Goal: Transaction & Acquisition: Purchase product/service

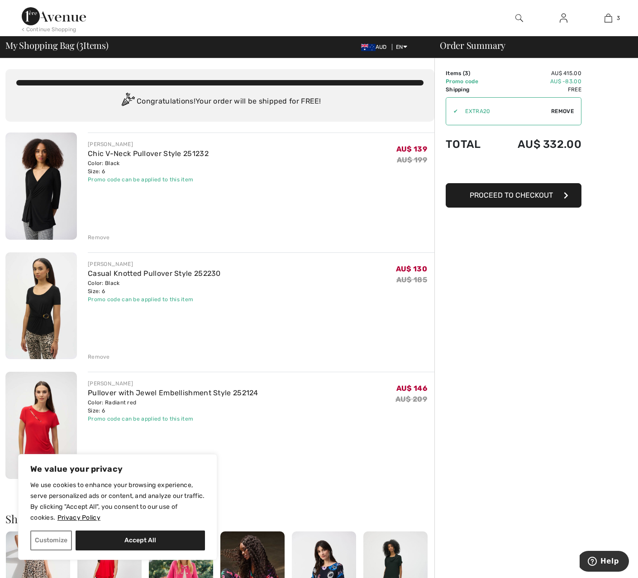
click at [97, 238] on div "Remove" at bounding box center [99, 237] width 22 height 8
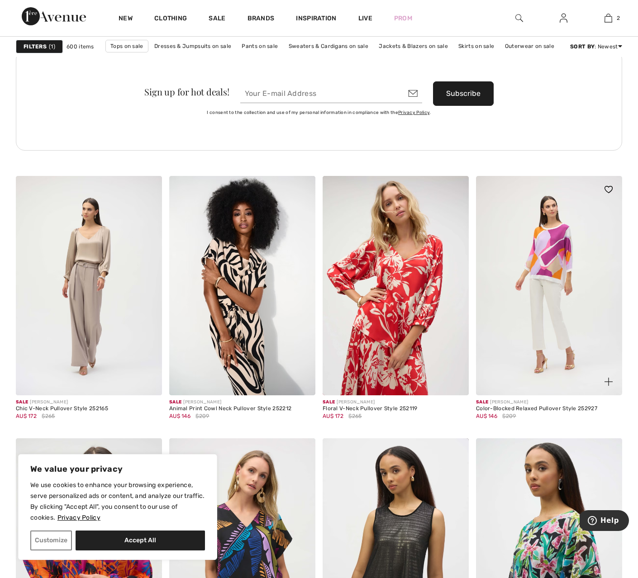
scroll to position [3231, 0]
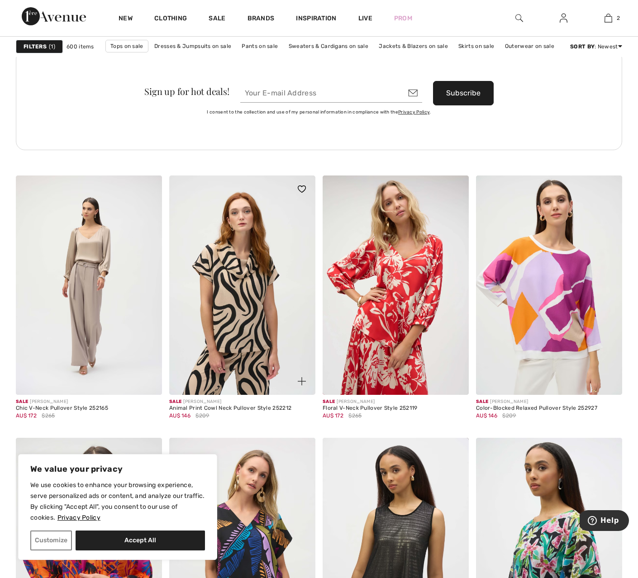
click at [245, 276] on img at bounding box center [242, 284] width 146 height 219
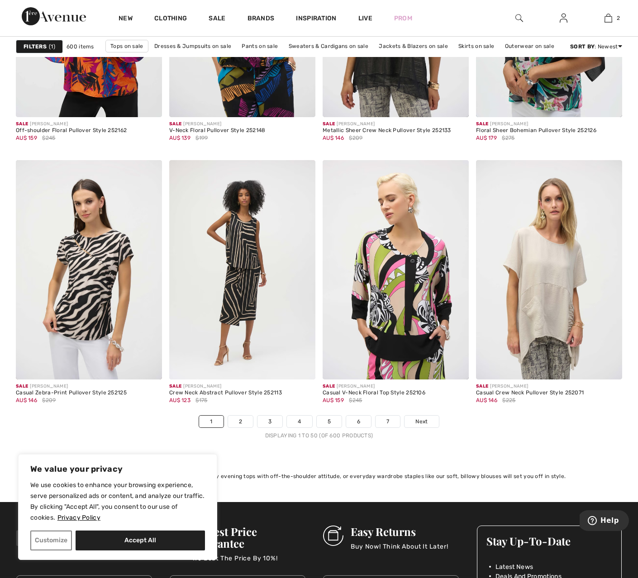
scroll to position [3770, 0]
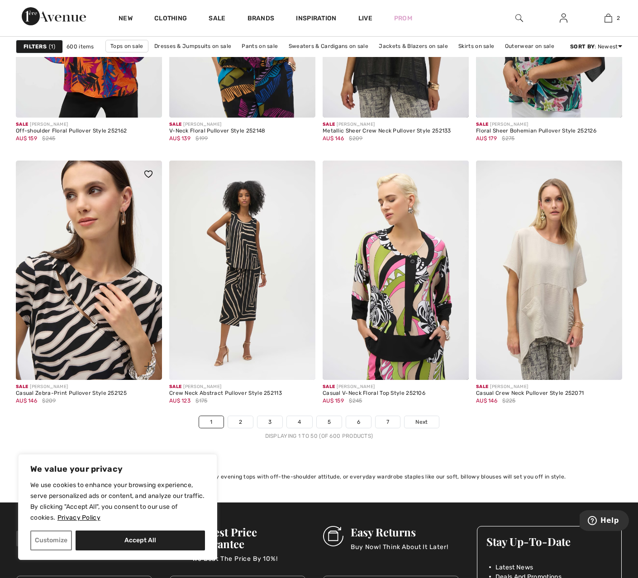
click at [93, 283] on img at bounding box center [89, 270] width 146 height 219
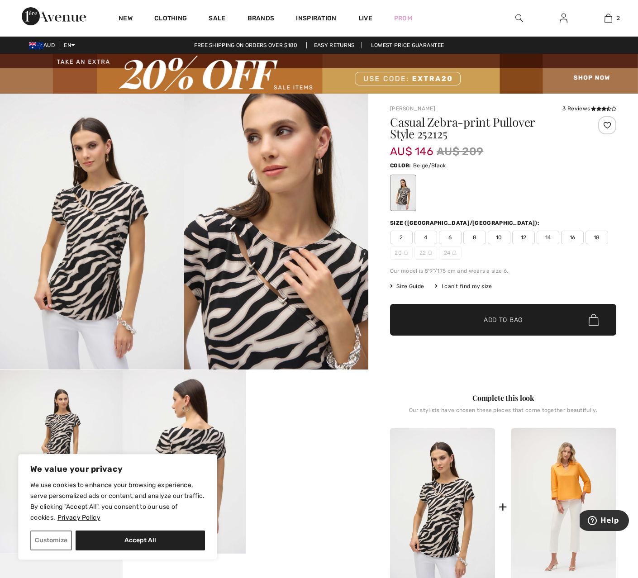
click at [316, 431] on video "Your browser does not support the video tag." at bounding box center [307, 400] width 123 height 61
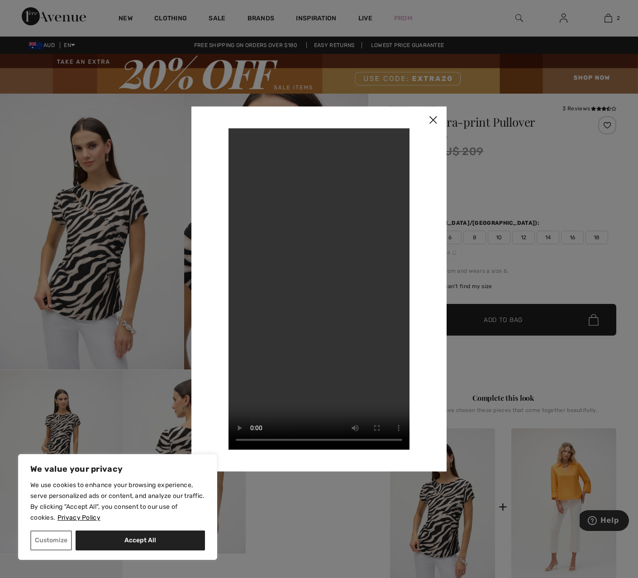
click at [433, 118] on img at bounding box center [432, 120] width 27 height 28
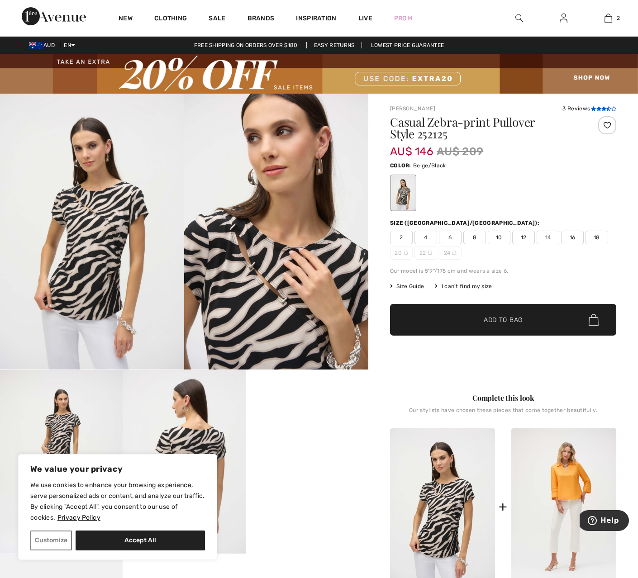
click at [596, 110] on icon at bounding box center [598, 108] width 5 height 5
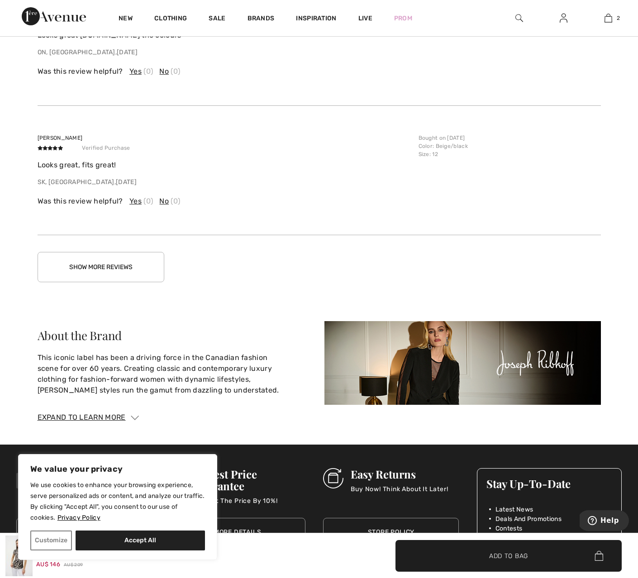
scroll to position [1540, 0]
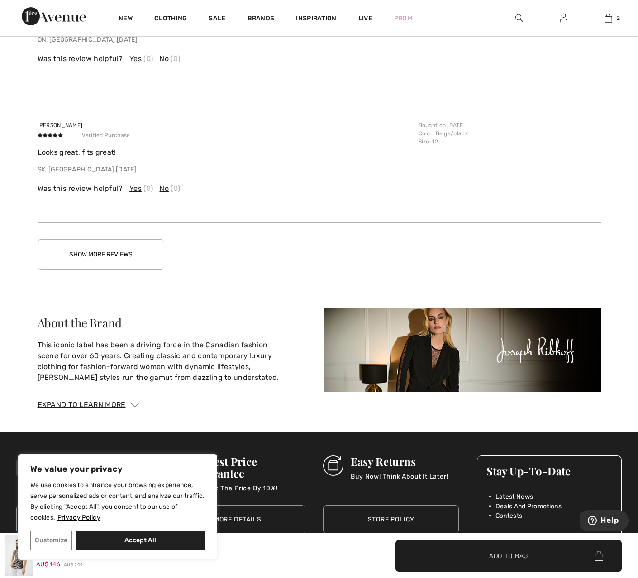
click at [131, 252] on button "Show More Reviews" at bounding box center [101, 254] width 127 height 30
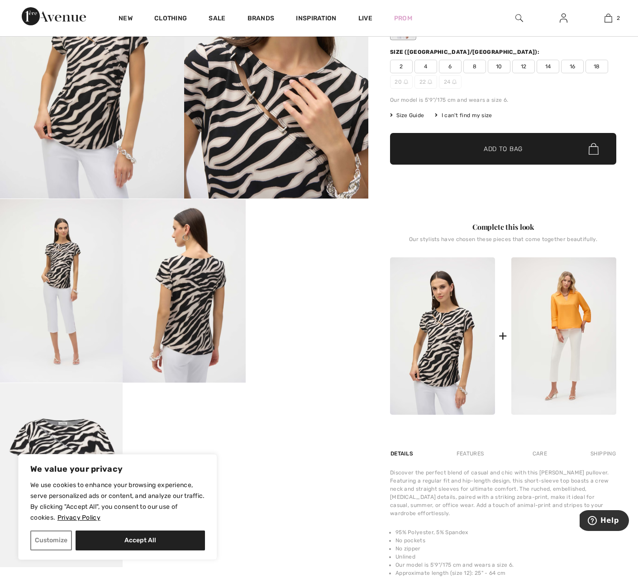
scroll to position [171, 0]
click at [454, 65] on span "6" at bounding box center [450, 66] width 23 height 14
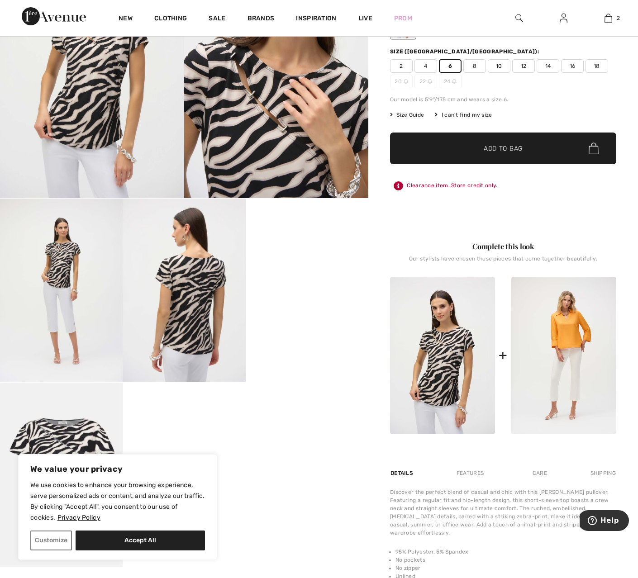
click at [560, 153] on span "✔ Added to Bag Add to Bag" at bounding box center [503, 148] width 226 height 32
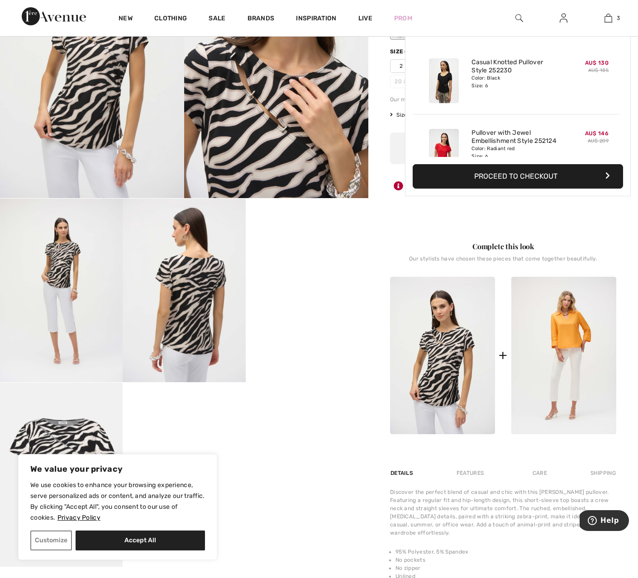
scroll to position [99, 0]
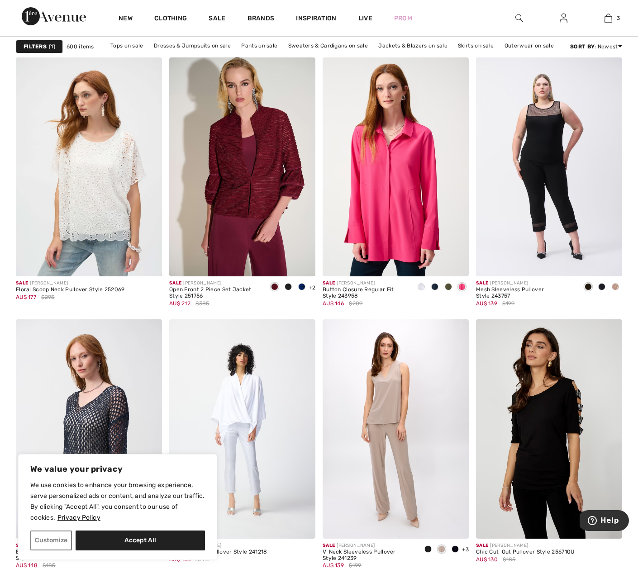
scroll to position [1536, 0]
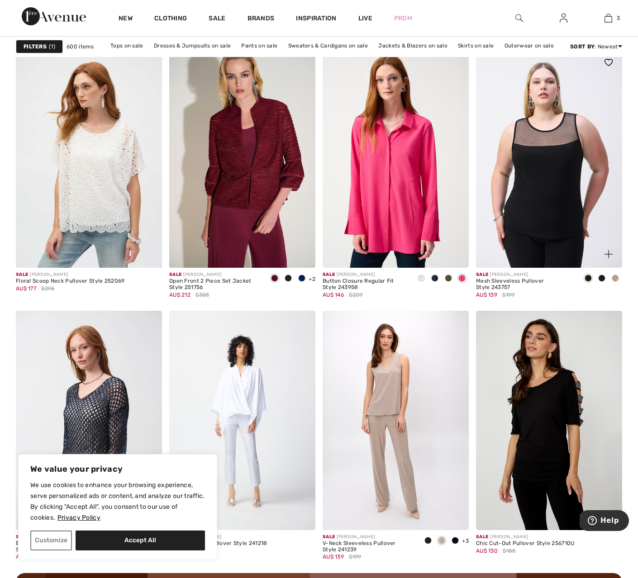
click at [569, 233] on img at bounding box center [549, 158] width 146 height 219
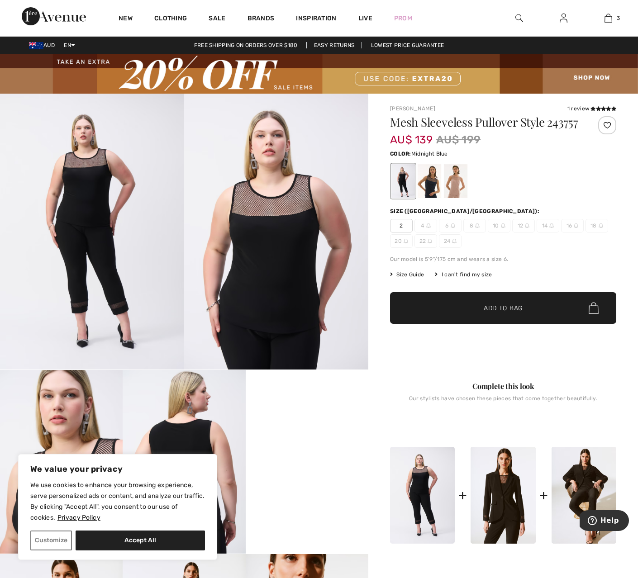
click at [434, 194] on div at bounding box center [429, 181] width 24 height 34
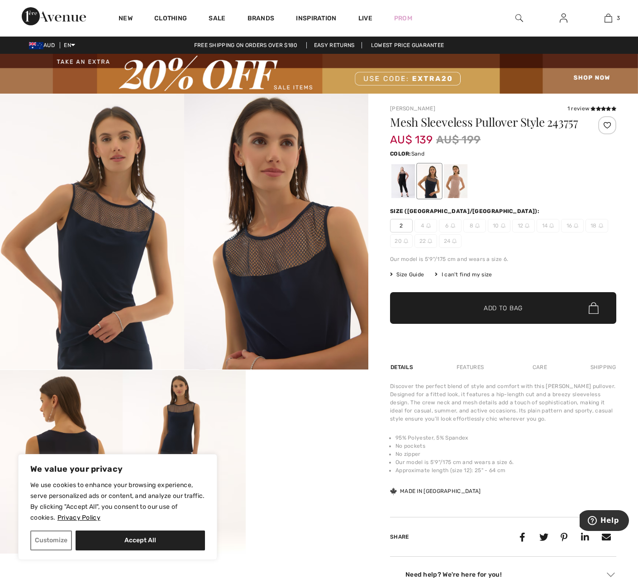
click at [458, 194] on div at bounding box center [456, 181] width 24 height 34
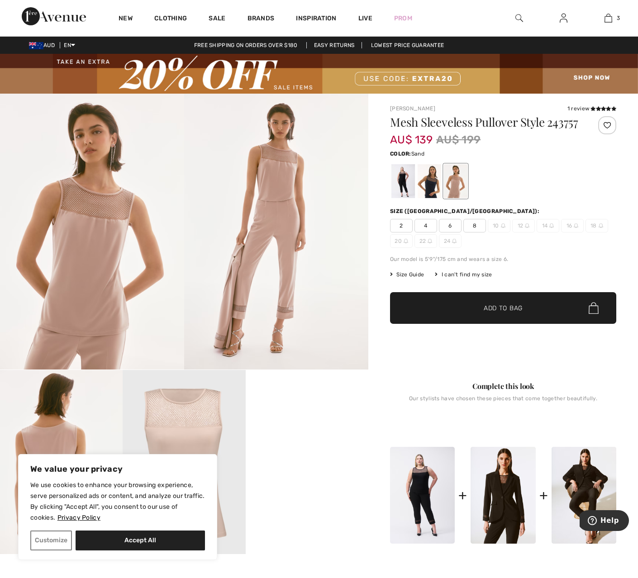
click at [298, 431] on video "Your browser does not support the video tag." at bounding box center [307, 400] width 123 height 61
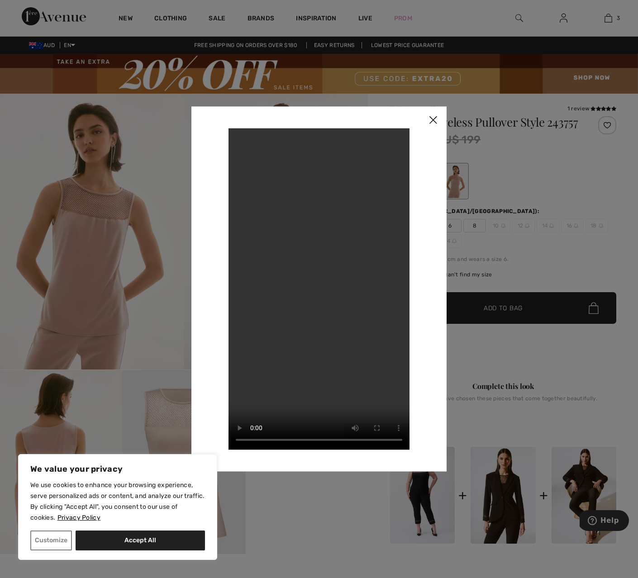
click at [433, 119] on img at bounding box center [432, 120] width 27 height 28
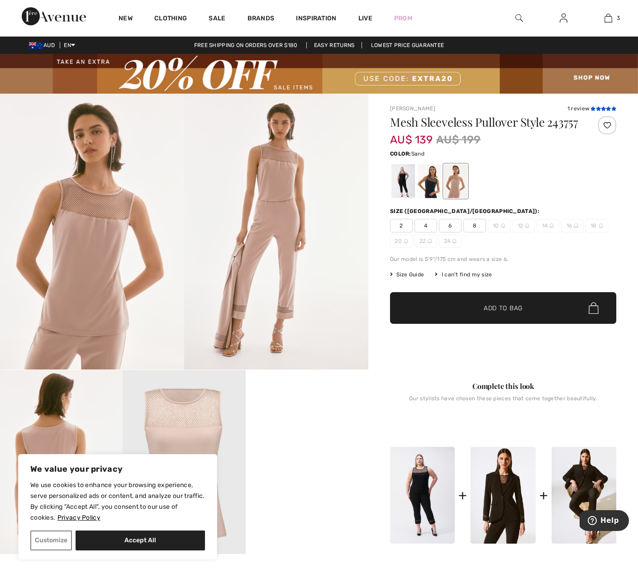
click at [593, 108] on icon at bounding box center [592, 108] width 5 height 5
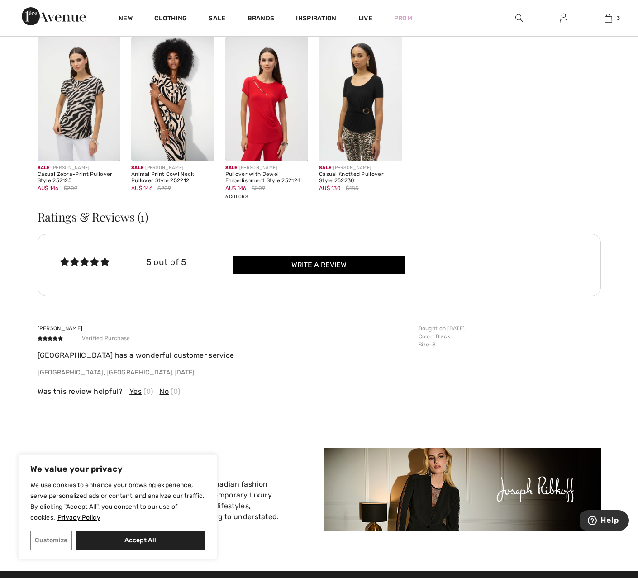
scroll to position [1374, 0]
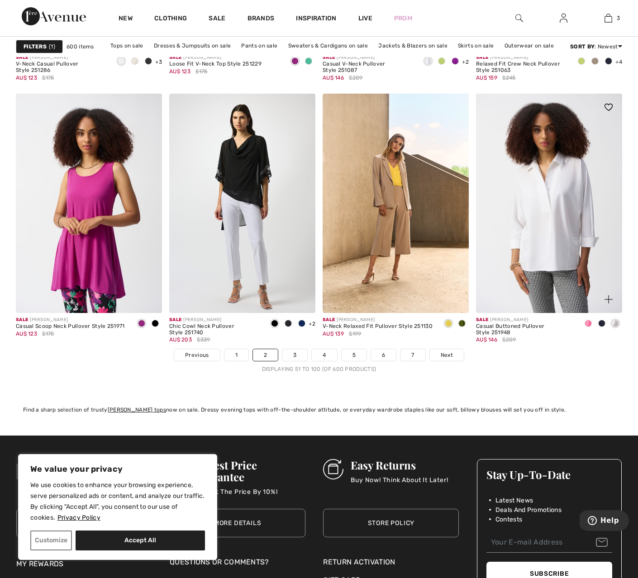
scroll to position [3839, 0]
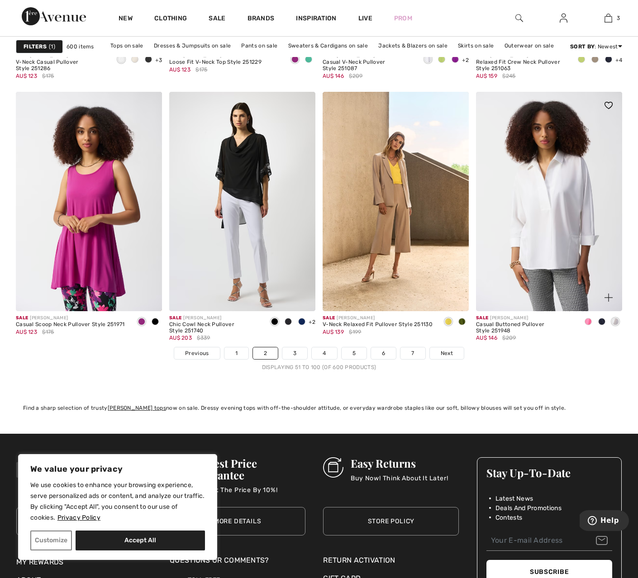
drag, startPoint x: 449, startPoint y: 353, endPoint x: 477, endPoint y: 345, distance: 28.8
click at [453, 352] on link "Next" at bounding box center [447, 353] width 34 height 12
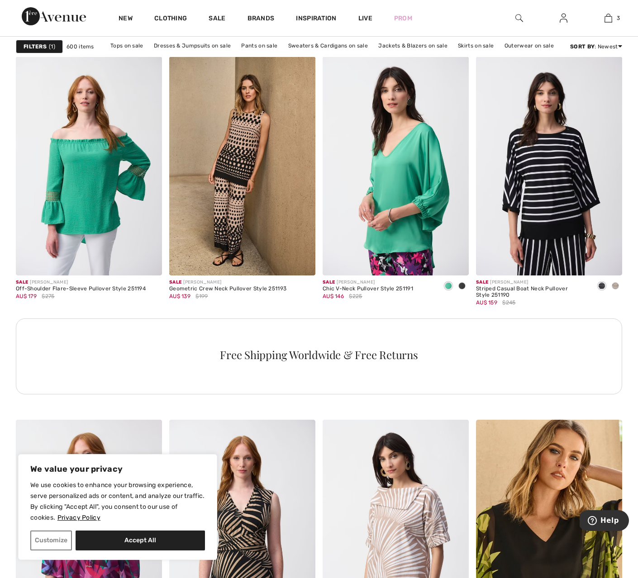
scroll to position [904, 0]
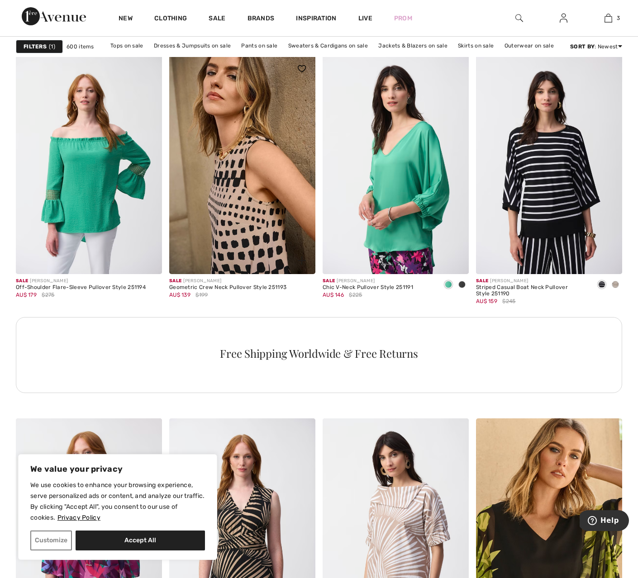
click at [252, 194] on img at bounding box center [242, 164] width 146 height 219
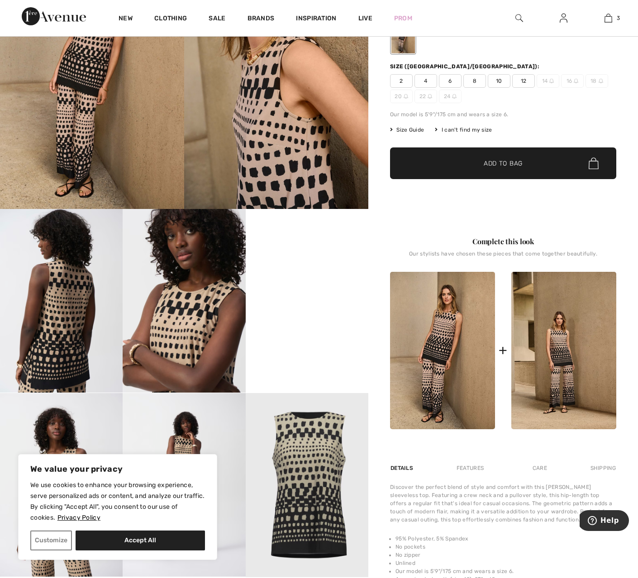
scroll to position [161, 0]
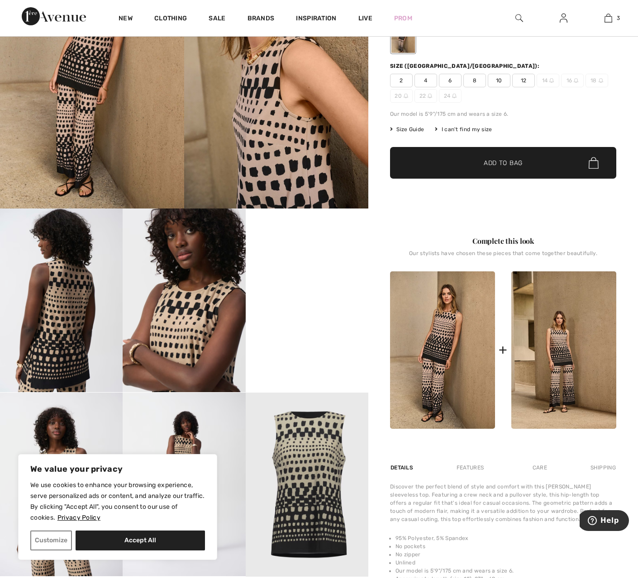
click at [309, 163] on img at bounding box center [276, 70] width 184 height 276
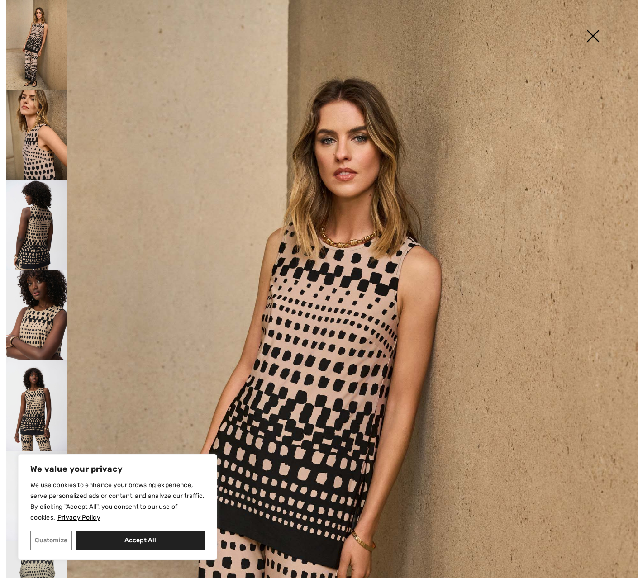
click at [44, 155] on img at bounding box center [36, 135] width 60 height 90
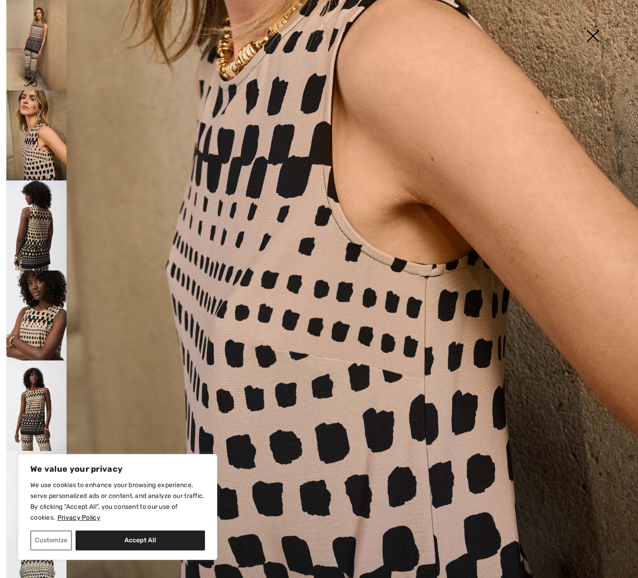
scroll to position [378, 0]
click at [53, 244] on img at bounding box center [36, 225] width 60 height 90
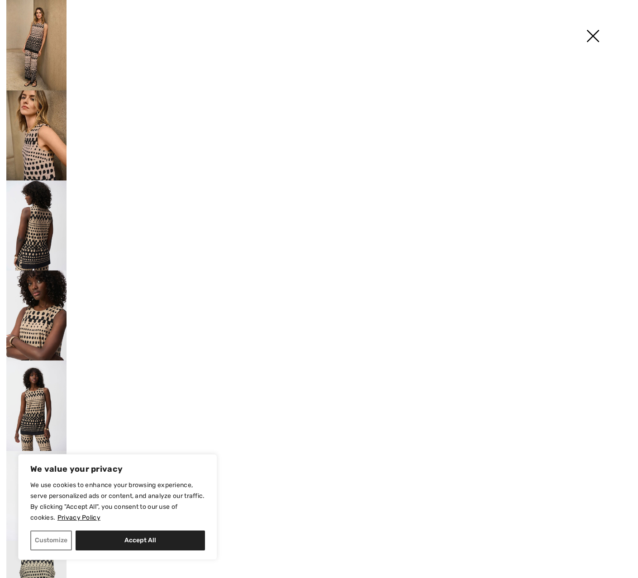
scroll to position [378, 0]
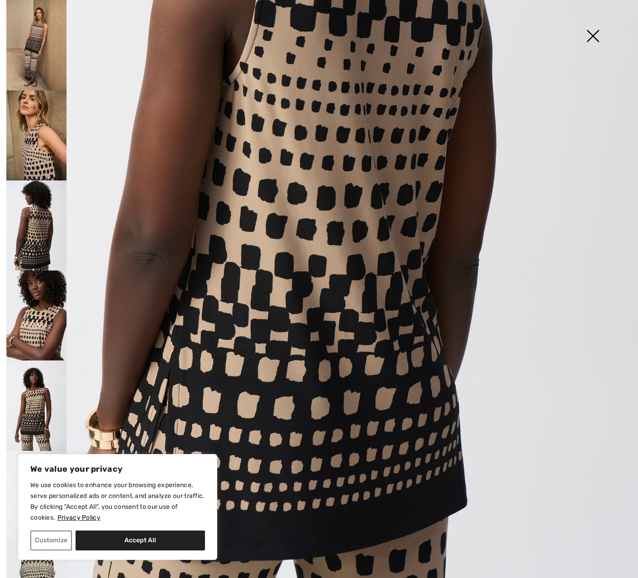
click at [42, 316] on img at bounding box center [36, 315] width 60 height 90
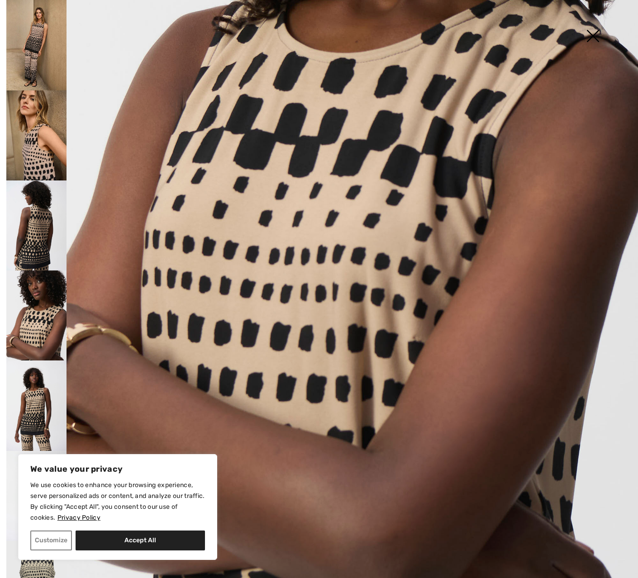
click at [41, 405] on img at bounding box center [36, 405] width 60 height 90
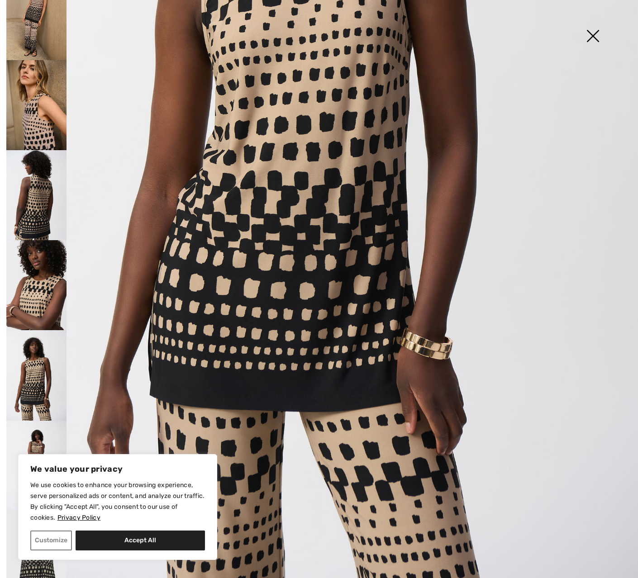
scroll to position [30, 0]
click at [30, 426] on img at bounding box center [36, 466] width 60 height 90
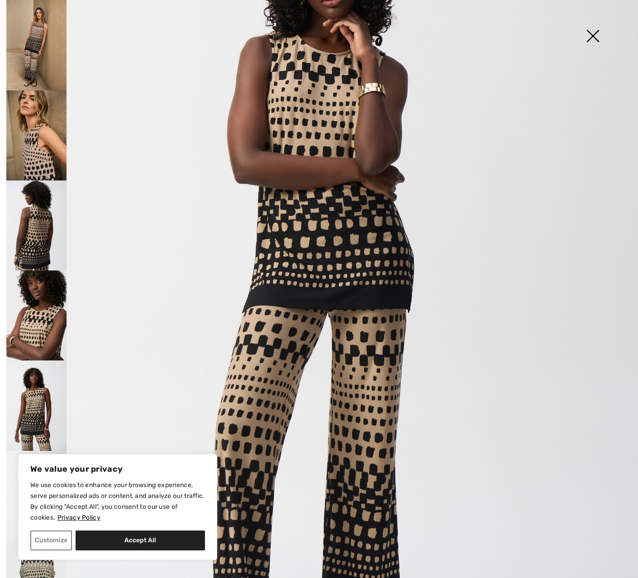
scroll to position [180, 0]
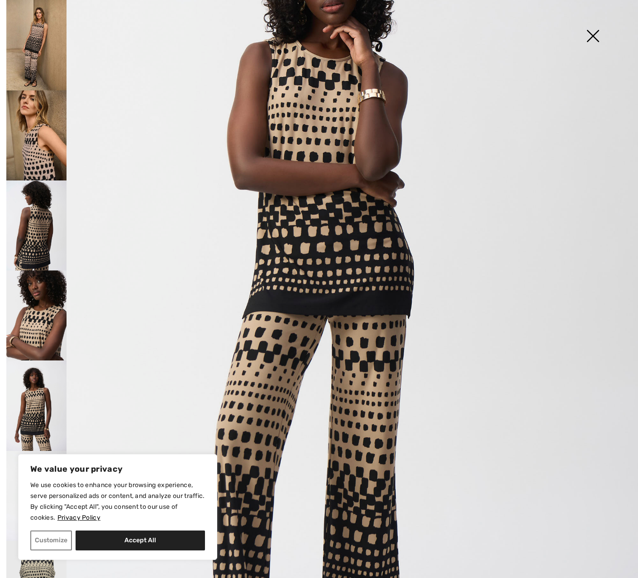
click at [32, 41] on img at bounding box center [36, 45] width 60 height 90
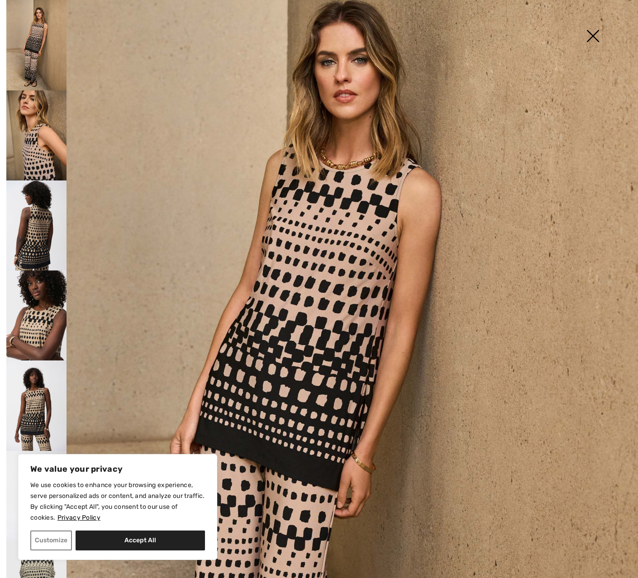
scroll to position [80, 0]
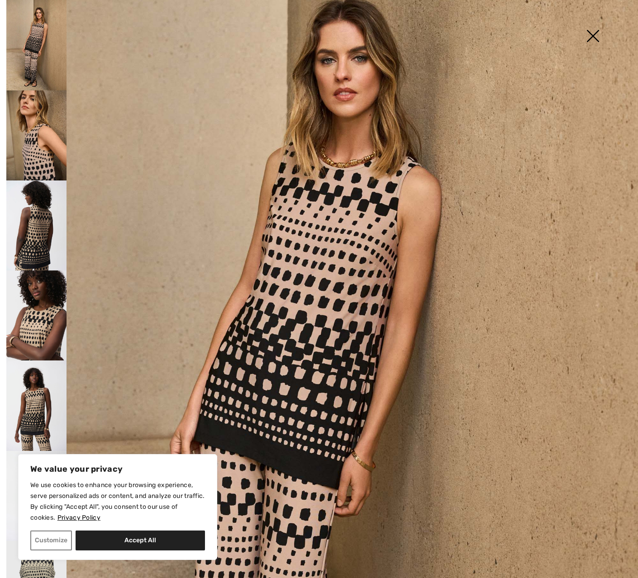
click at [591, 34] on img at bounding box center [592, 37] width 45 height 47
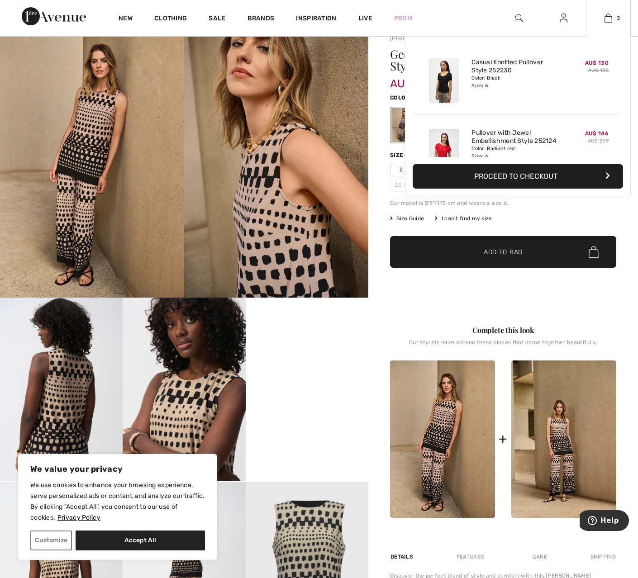
scroll to position [74, 0]
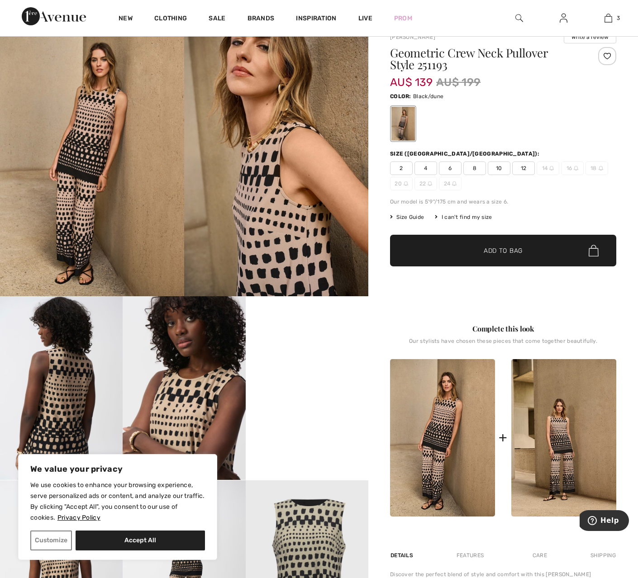
click at [452, 167] on span "6" at bounding box center [450, 168] width 23 height 14
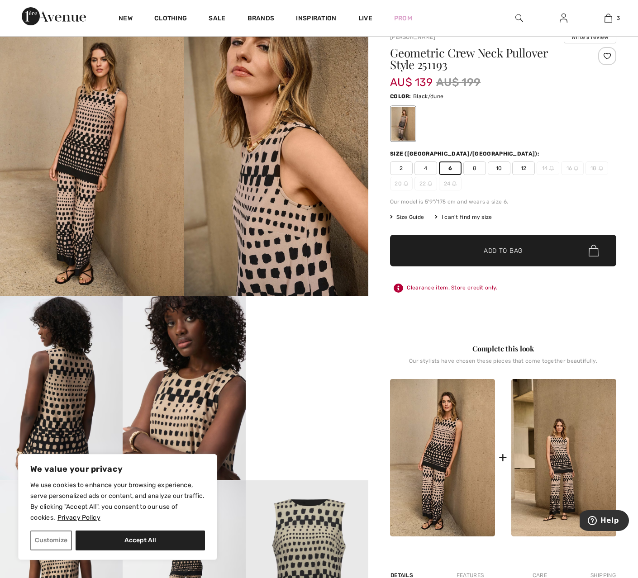
click at [543, 254] on span "✔ Added to Bag Add to Bag" at bounding box center [503, 251] width 226 height 32
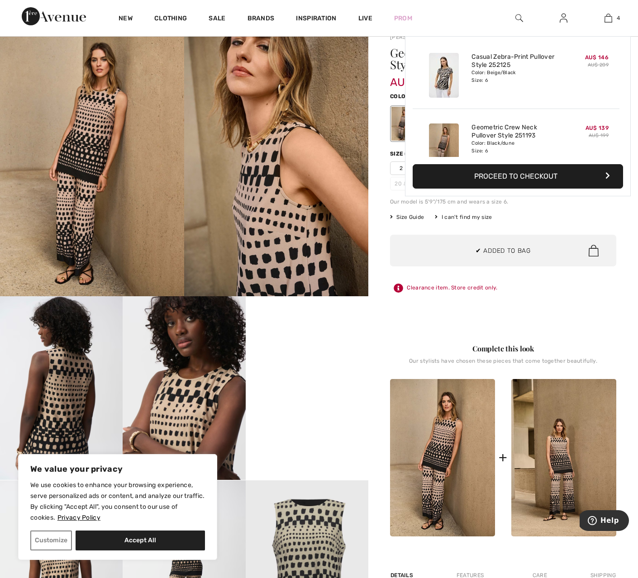
scroll to position [169, 0]
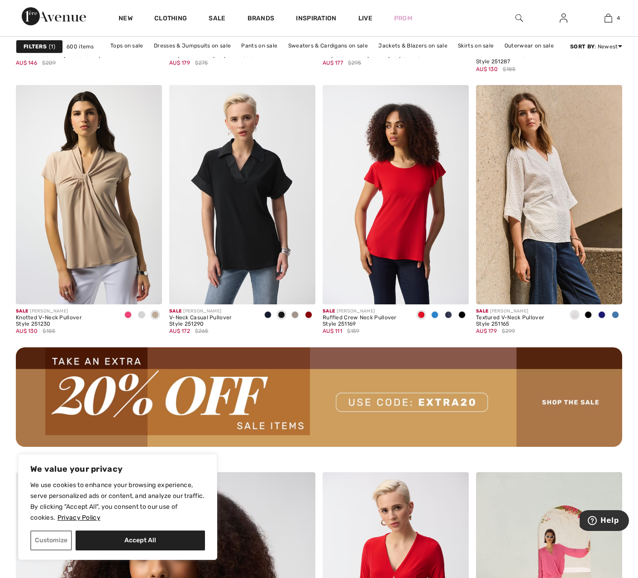
scroll to position [1764, 0]
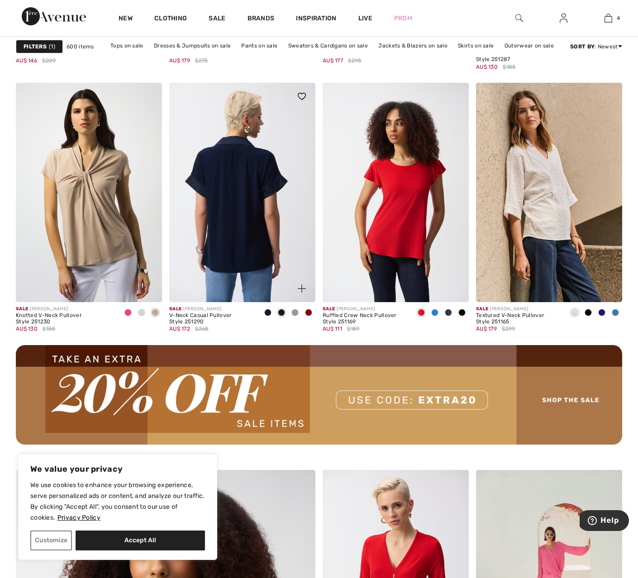
click at [260, 279] on img at bounding box center [242, 192] width 146 height 219
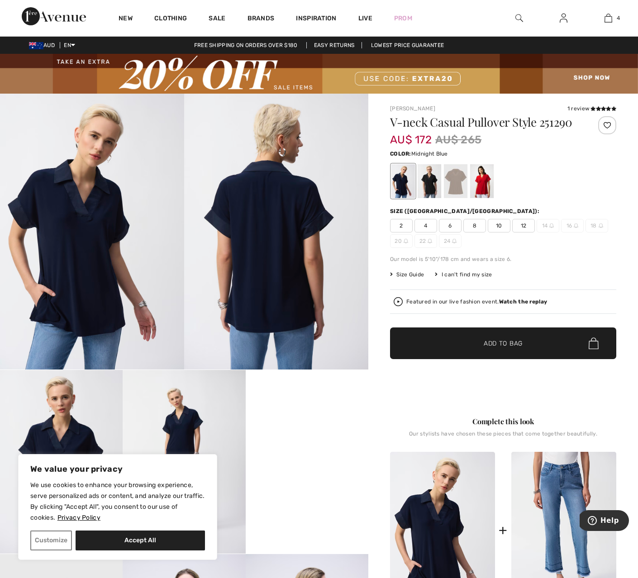
click at [397, 302] on img at bounding box center [397, 301] width 9 height 9
click at [591, 109] on icon at bounding box center [592, 108] width 5 height 5
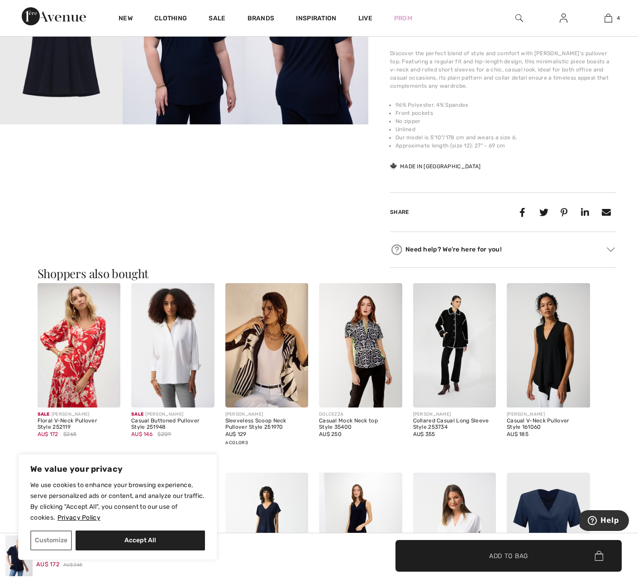
scroll to position [612, 0]
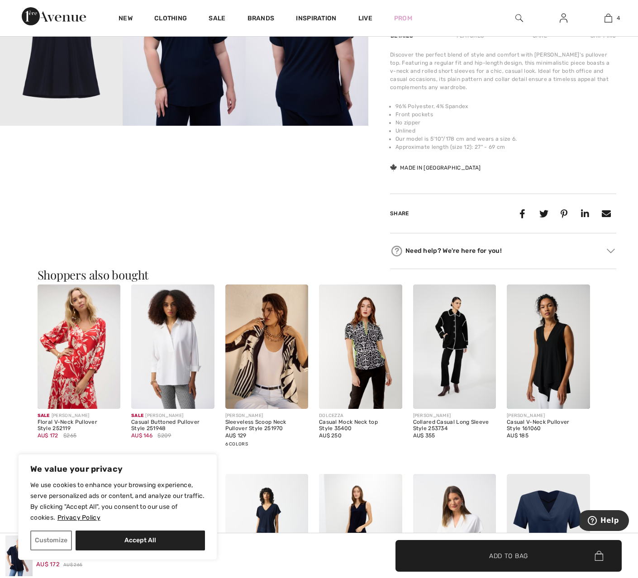
click at [256, 431] on div "Sleeveless Scoop Neck Pullover Style 251970" at bounding box center [266, 425] width 83 height 13
click at [240, 427] on div "Sleeveless Scoop Neck Pullover Style 251970" at bounding box center [266, 425] width 83 height 13
click at [241, 434] on span "AU$ 129" at bounding box center [235, 435] width 21 height 6
click at [279, 354] on img at bounding box center [266, 346] width 83 height 124
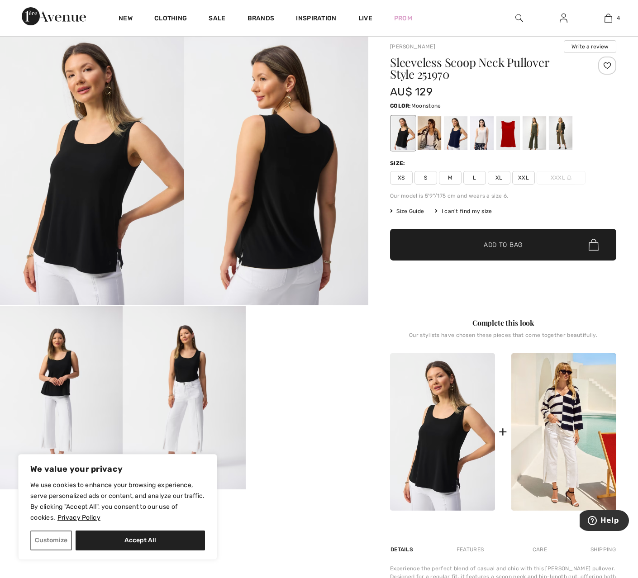
click at [482, 138] on div at bounding box center [482, 133] width 24 height 34
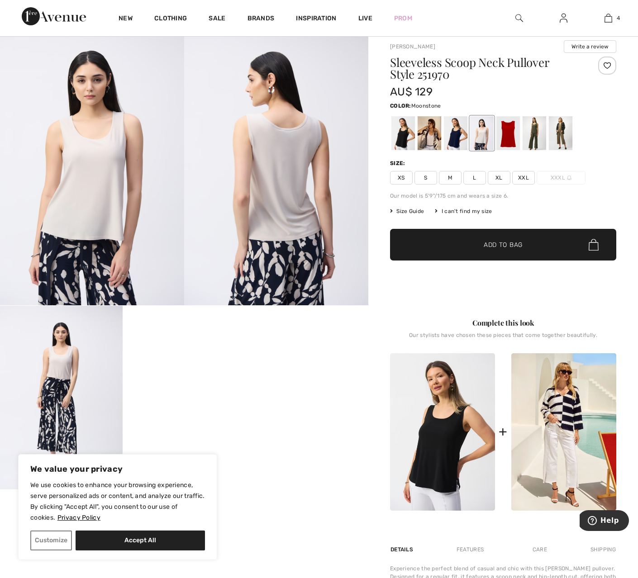
click at [283, 175] on img at bounding box center [276, 167] width 184 height 276
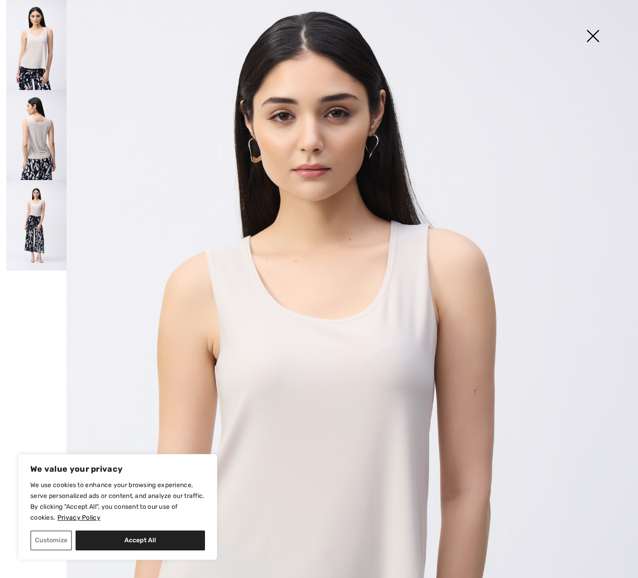
scroll to position [58, 0]
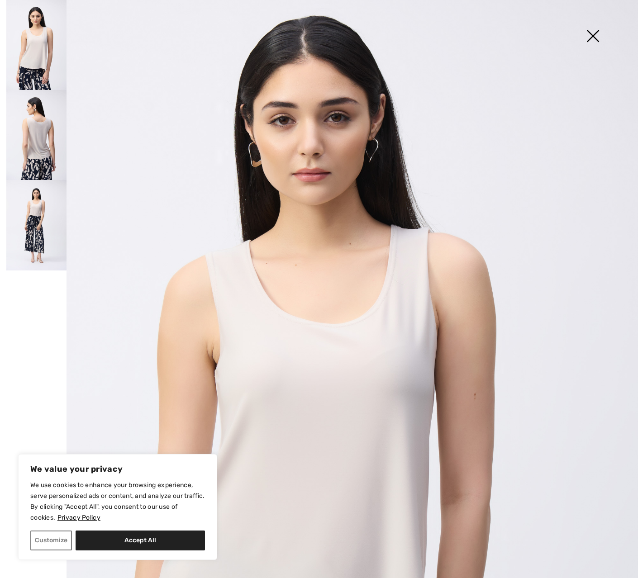
click at [35, 151] on img at bounding box center [36, 135] width 60 height 90
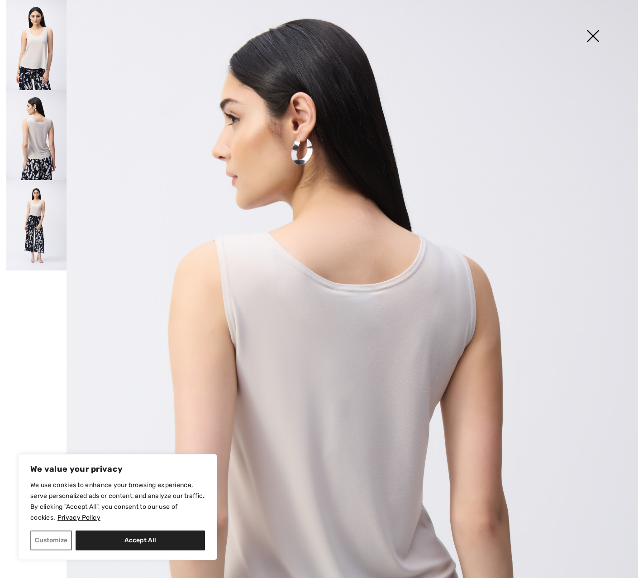
click at [38, 54] on img at bounding box center [36, 45] width 60 height 90
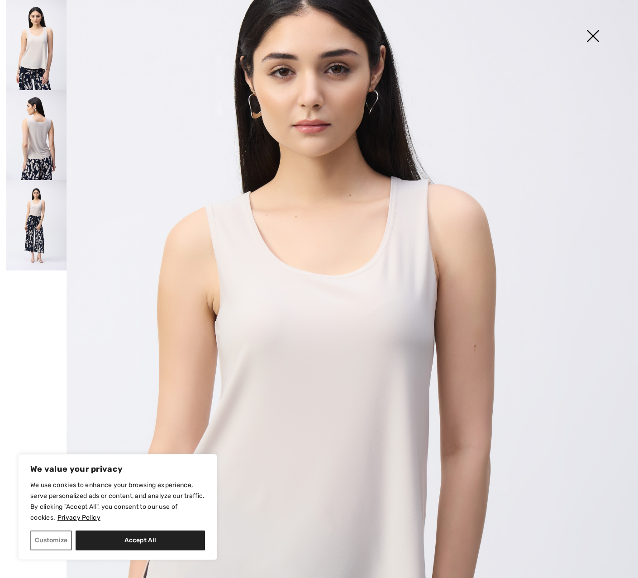
scroll to position [62, 0]
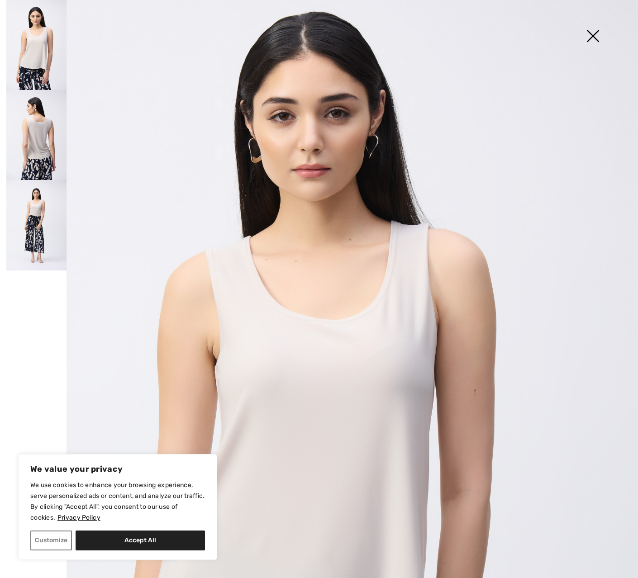
click at [593, 33] on img at bounding box center [592, 37] width 45 height 47
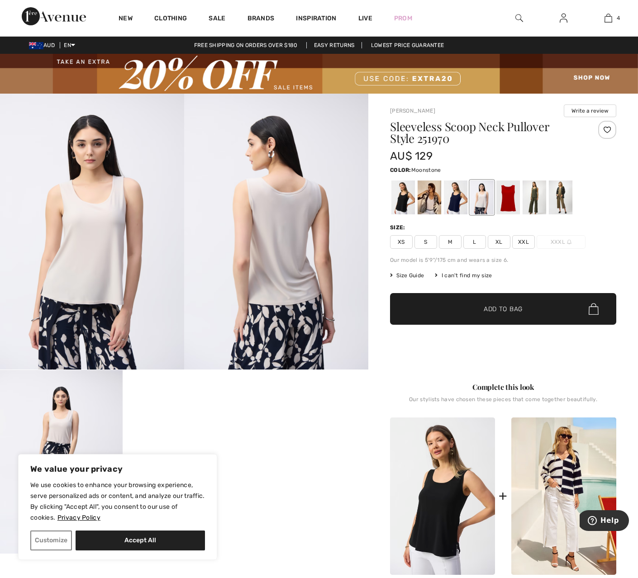
scroll to position [0, 0]
click at [510, 198] on div at bounding box center [508, 197] width 24 height 34
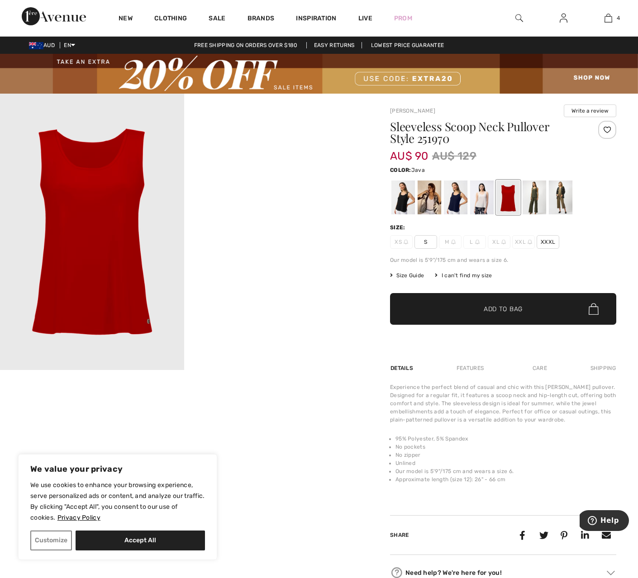
click at [560, 198] on div at bounding box center [560, 197] width 24 height 34
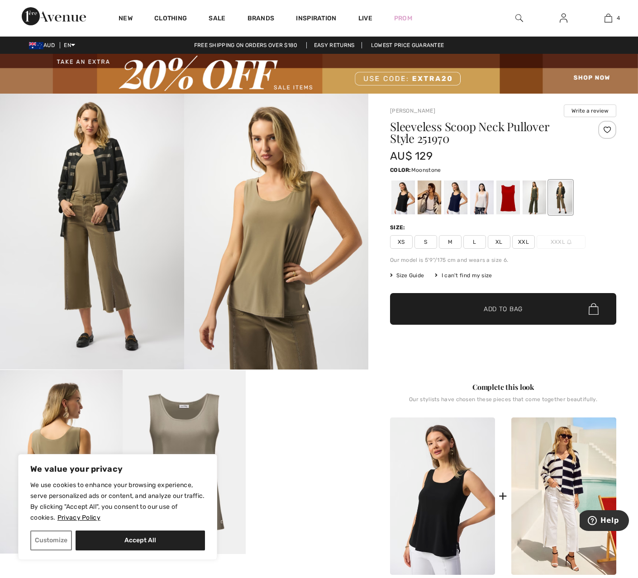
click at [481, 202] on div at bounding box center [482, 197] width 24 height 34
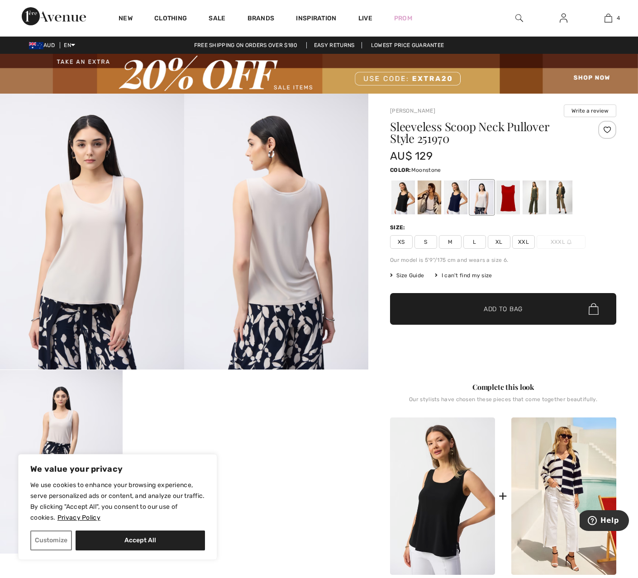
click at [424, 241] on span "S" at bounding box center [425, 242] width 23 height 14
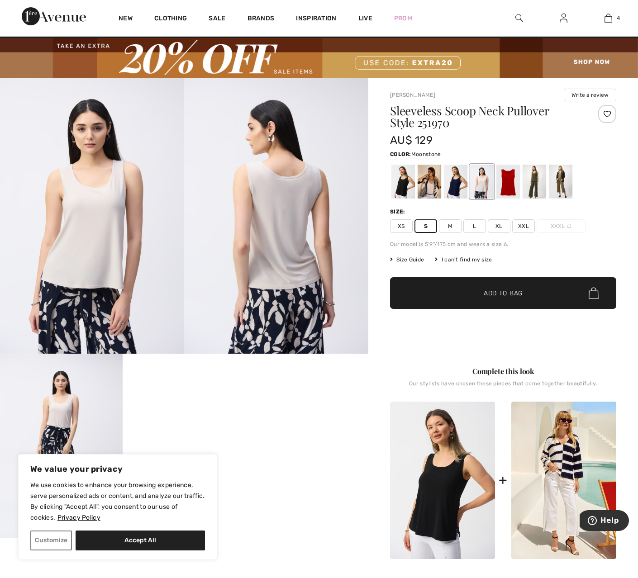
scroll to position [11, 0]
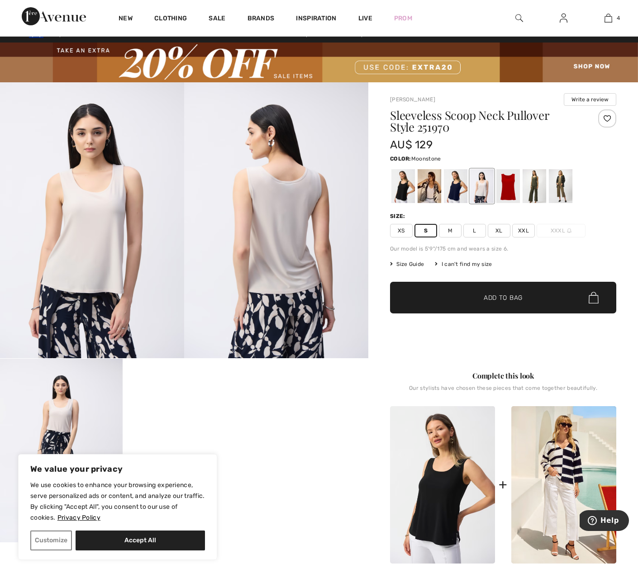
click at [414, 265] on span "Size Guide" at bounding box center [407, 264] width 34 height 8
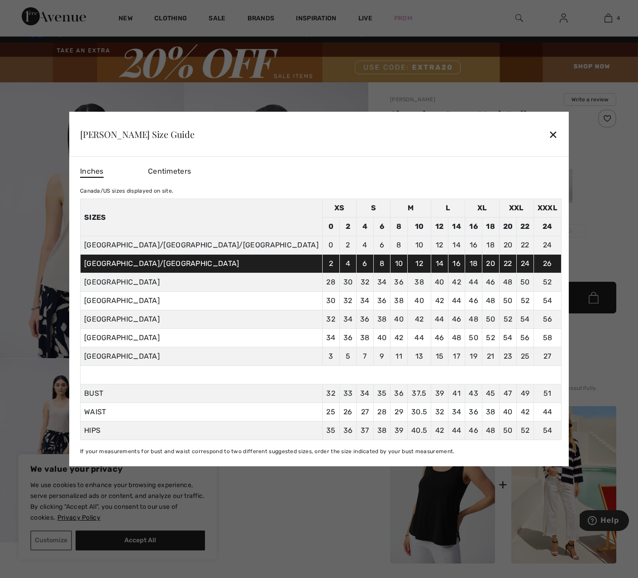
click at [548, 130] on div "✕" at bounding box center [552, 134] width 9 height 19
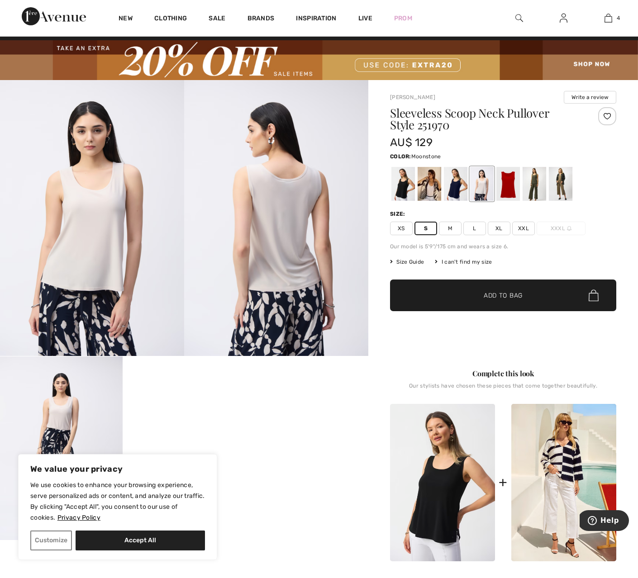
scroll to position [14, 0]
click at [562, 297] on span "✔ Added to Bag Add to Bag" at bounding box center [503, 295] width 226 height 32
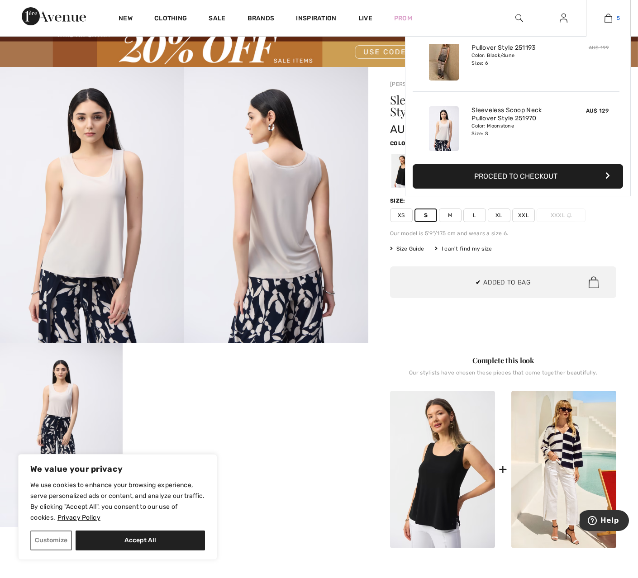
scroll to position [240, 0]
click at [608, 18] on img at bounding box center [608, 18] width 8 height 11
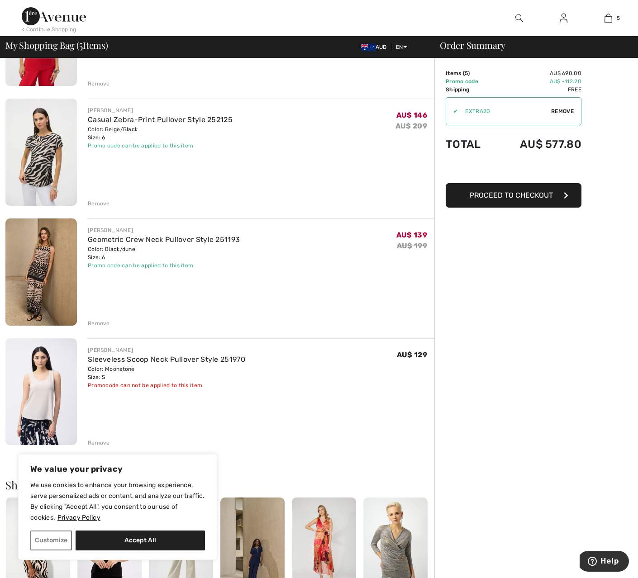
scroll to position [273, 0]
click at [94, 323] on div "Remove" at bounding box center [99, 323] width 22 height 8
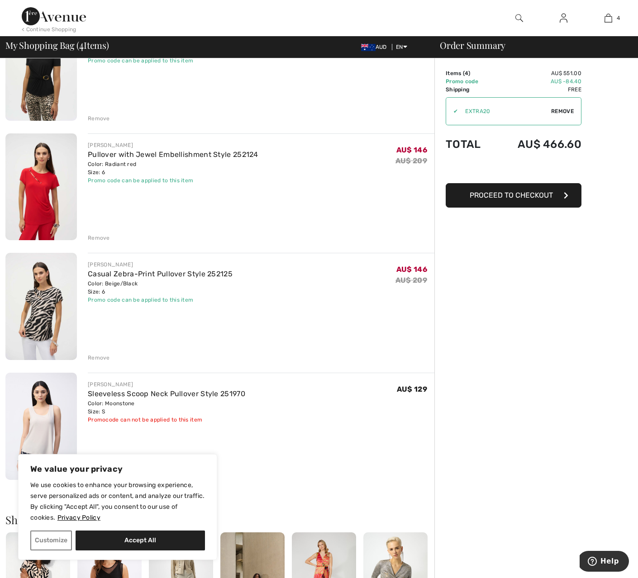
scroll to position [123, 0]
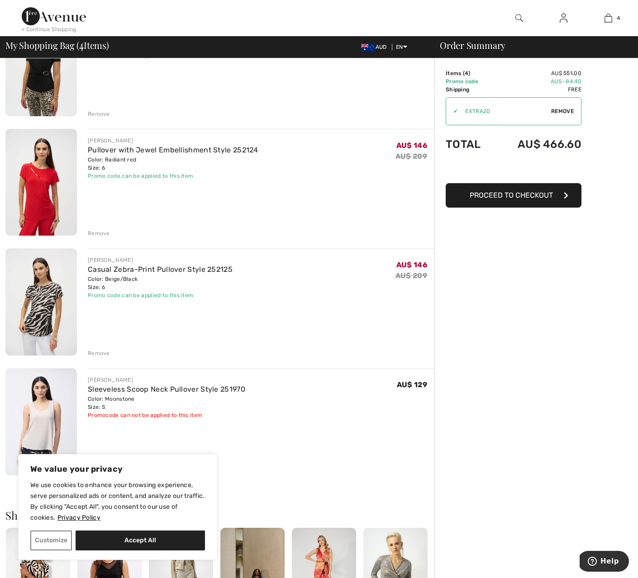
click at [94, 353] on div "Remove" at bounding box center [99, 353] width 22 height 8
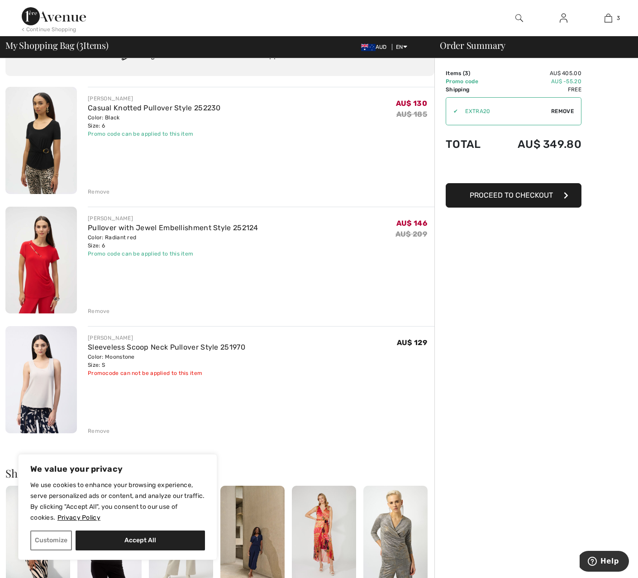
scroll to position [50, 0]
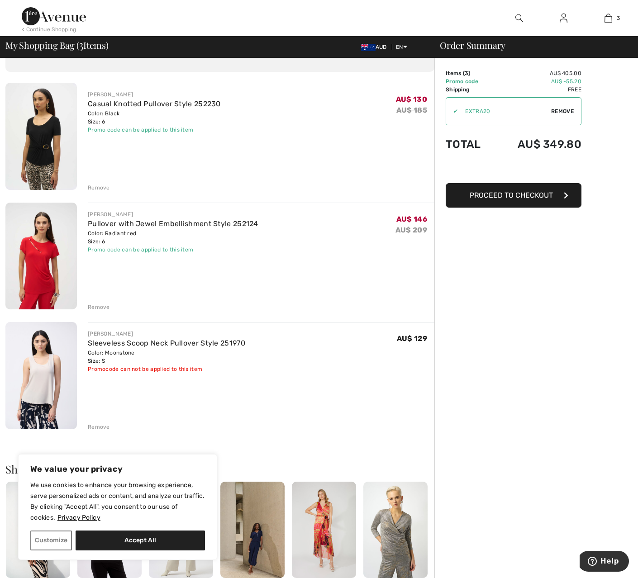
click at [96, 188] on div "Remove" at bounding box center [99, 188] width 22 height 8
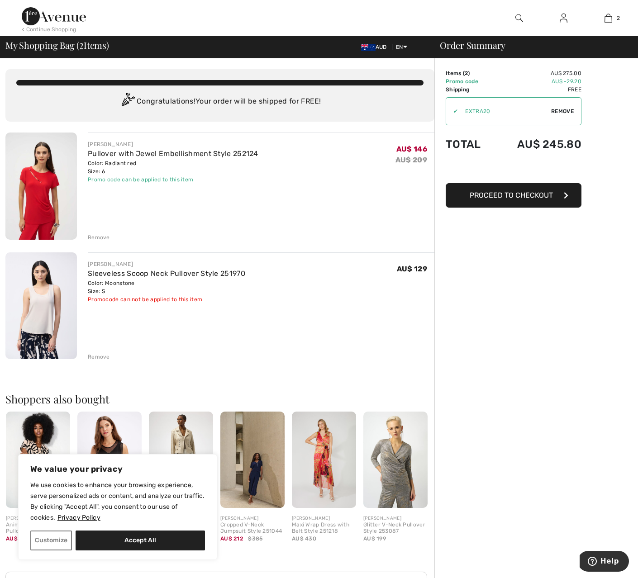
scroll to position [0, 0]
